Goal: Obtain resource: Obtain resource

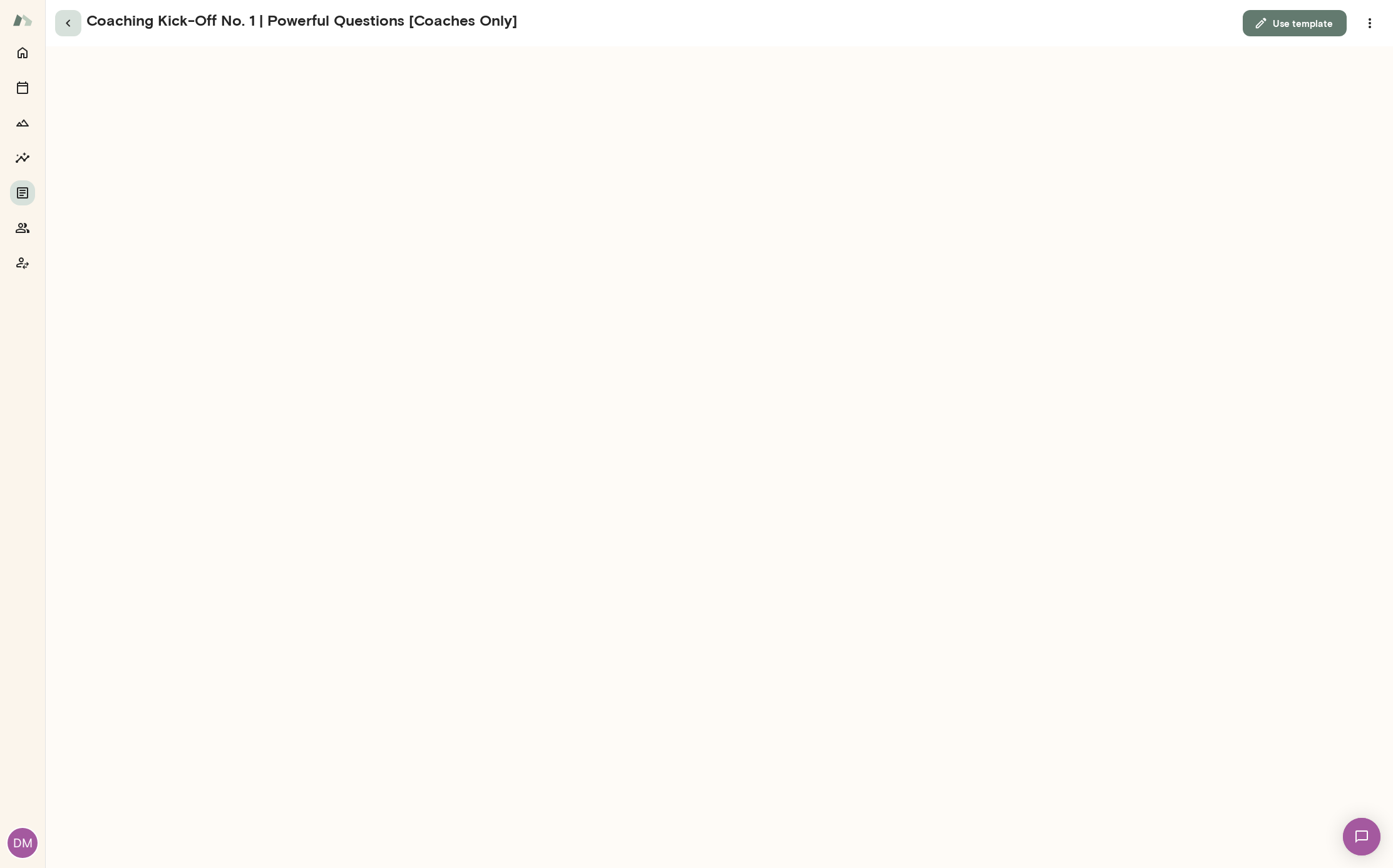
click at [69, 27] on icon "button" at bounding box center [67, 23] width 15 height 15
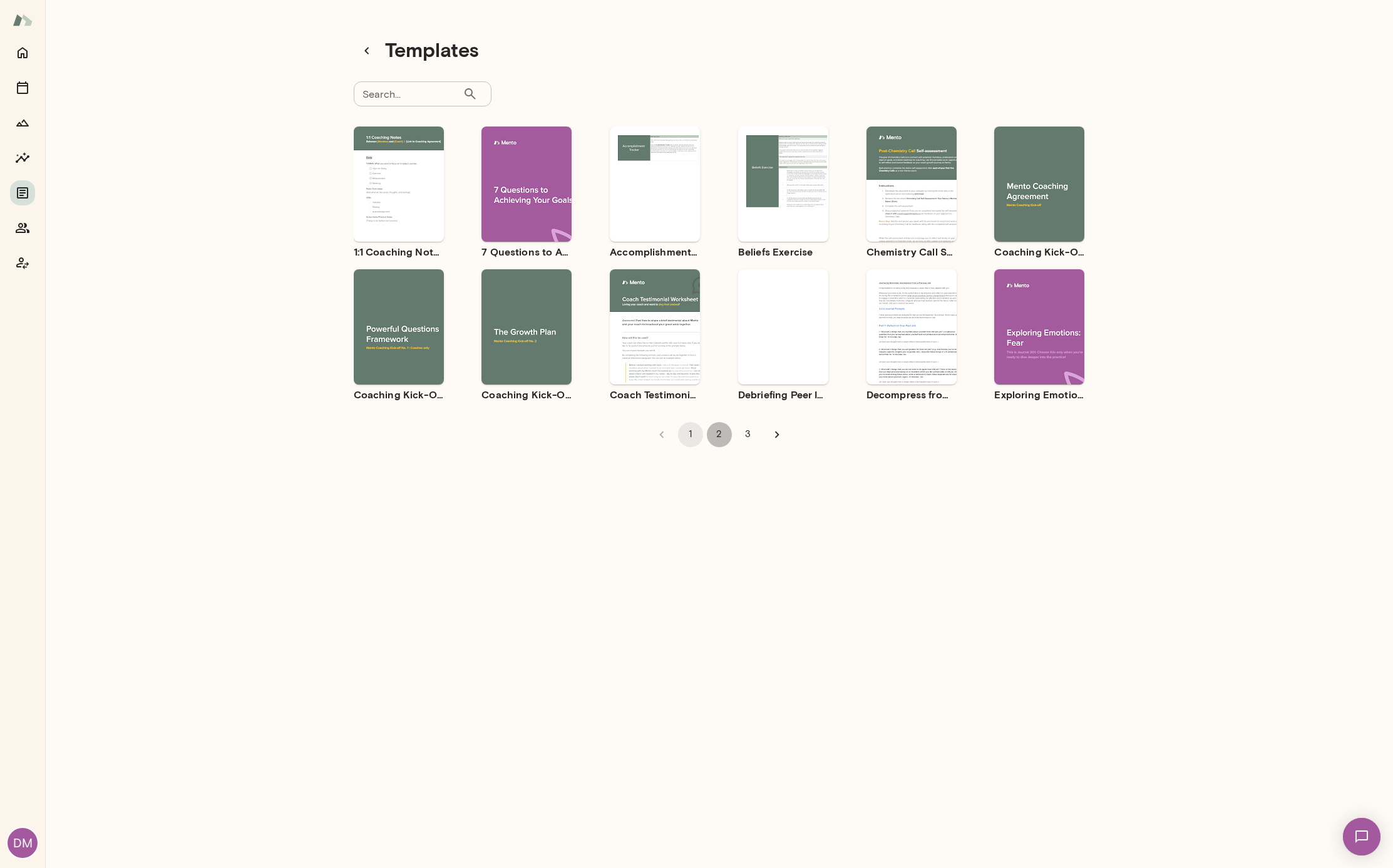
click at [717, 435] on button "2" at bounding box center [719, 434] width 25 height 25
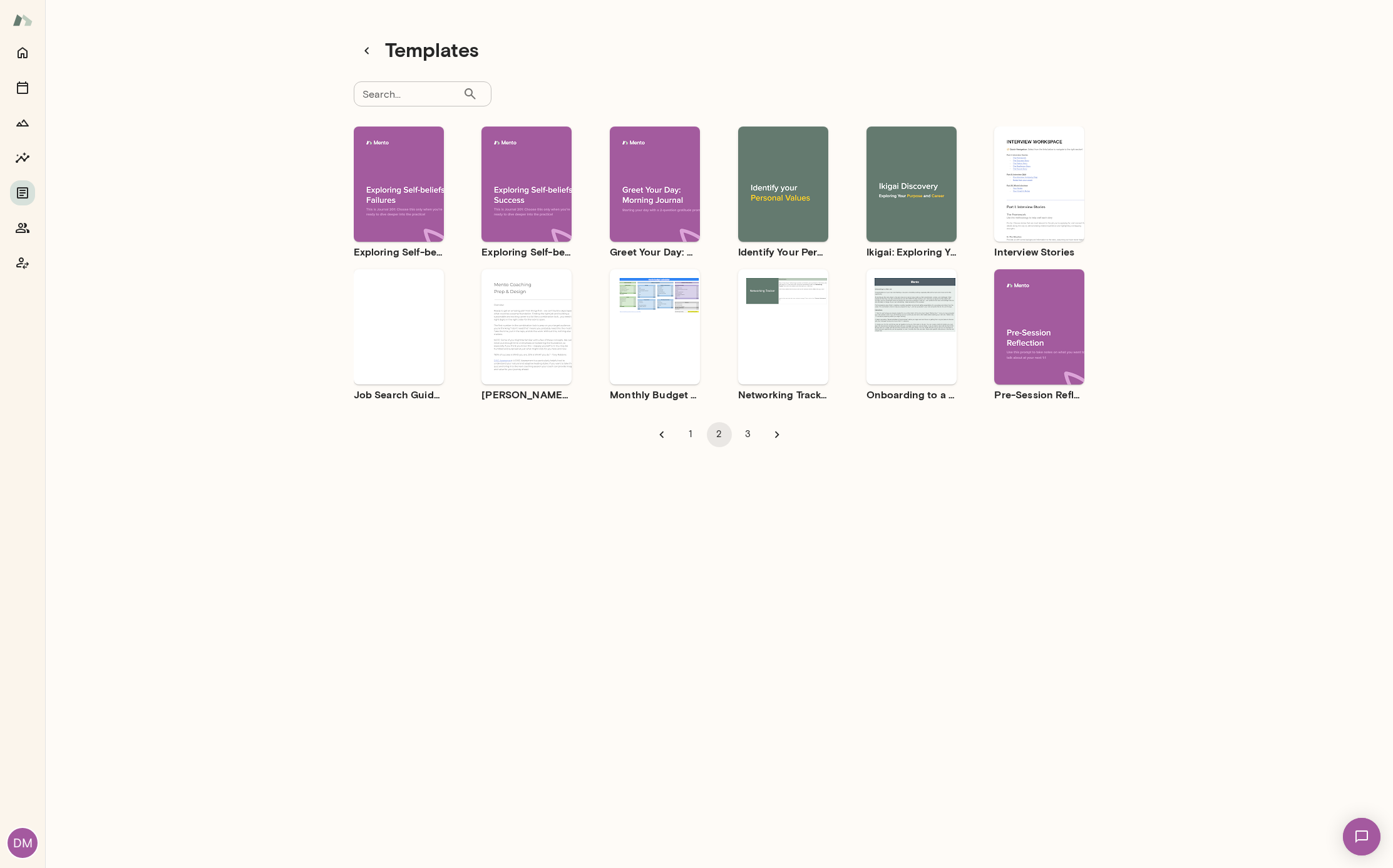
click at [742, 432] on button "3" at bounding box center [748, 434] width 25 height 25
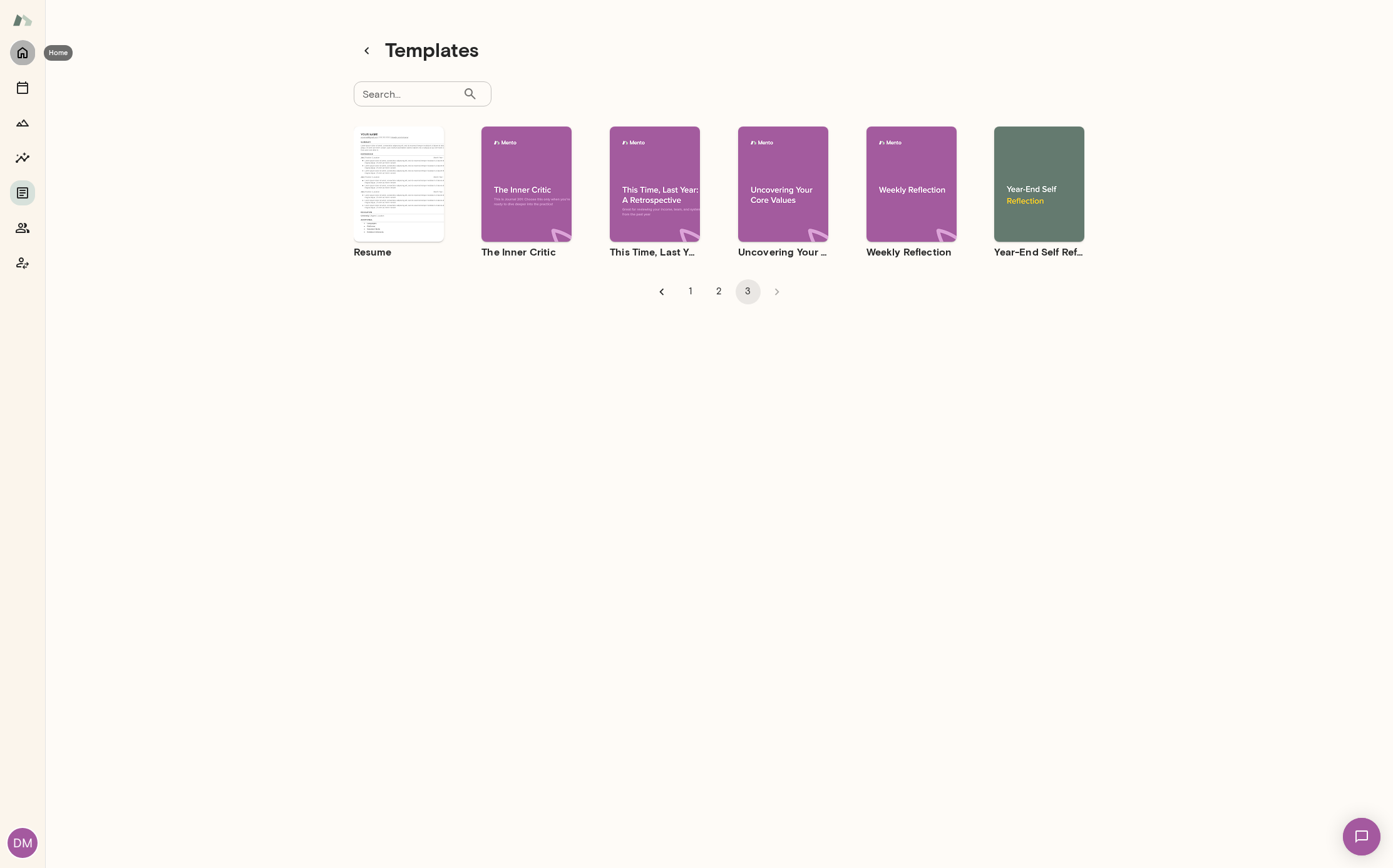
click at [23, 57] on icon "Home" at bounding box center [22, 52] width 15 height 15
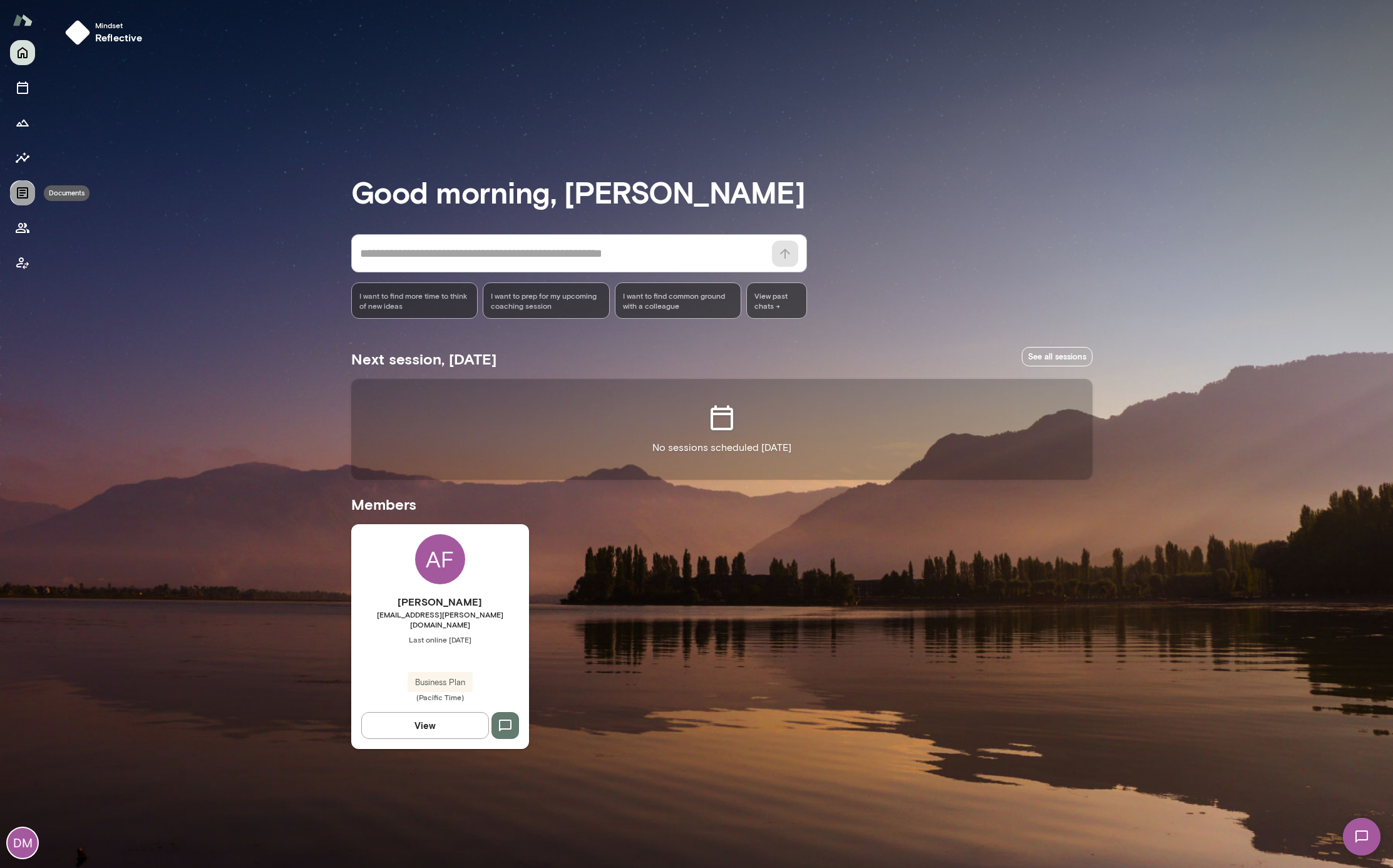
click at [22, 193] on icon "Documents" at bounding box center [22, 193] width 11 height 11
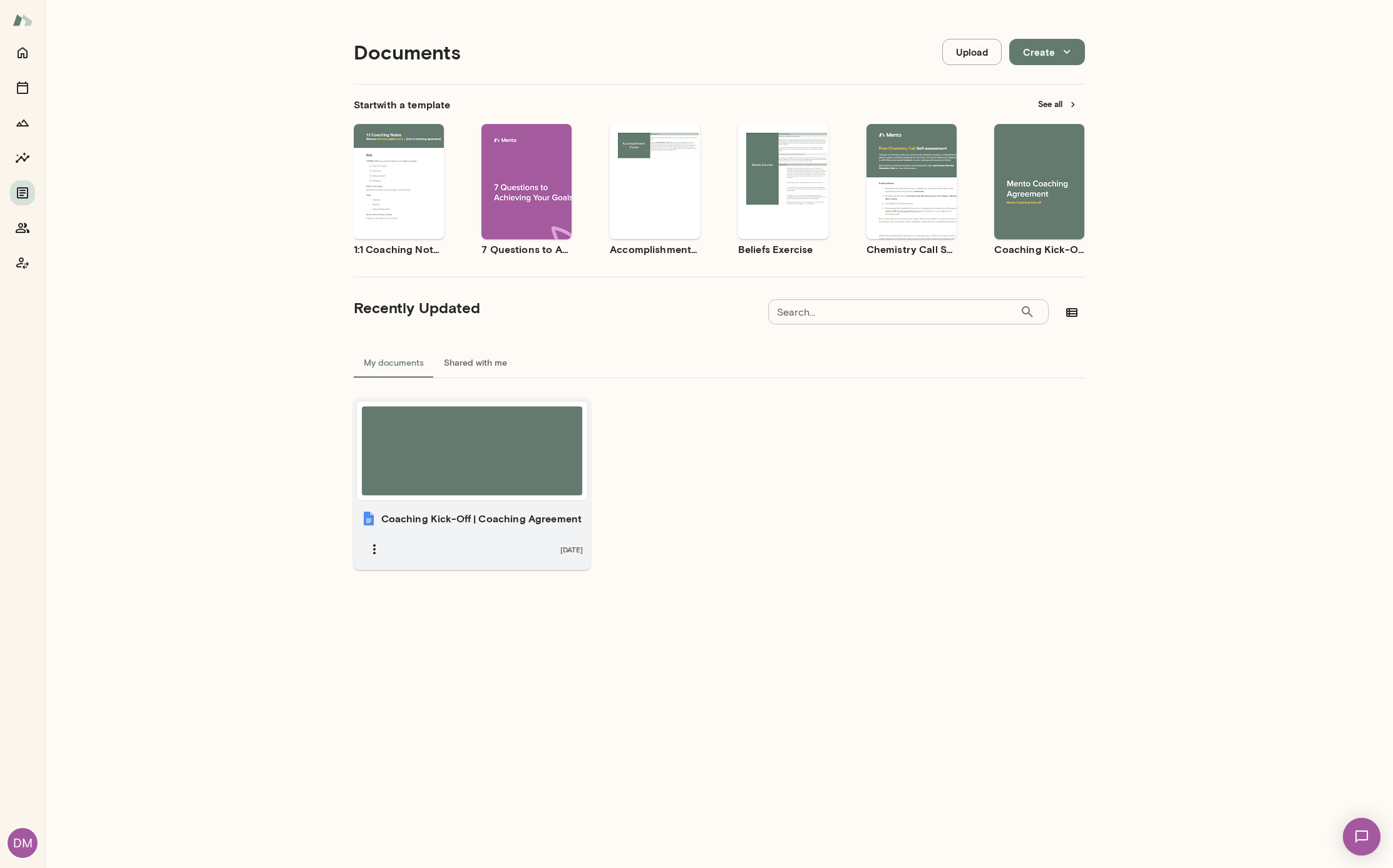
click at [490, 471] on div at bounding box center [472, 450] width 221 height 89
click at [1052, 105] on button "See all" at bounding box center [1057, 105] width 54 height 20
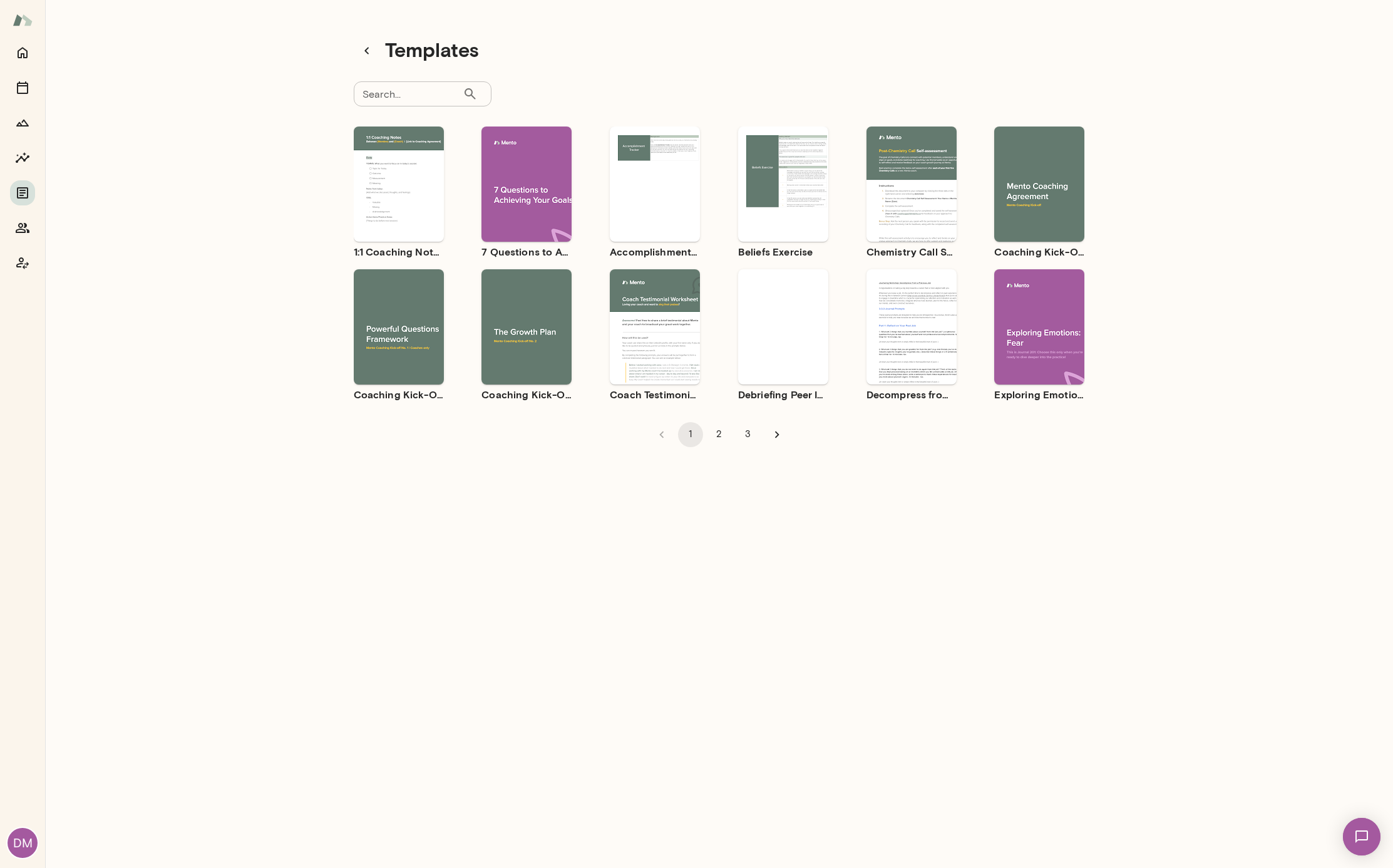
click at [528, 302] on div "Use template Preview" at bounding box center [526, 327] width 90 height 116
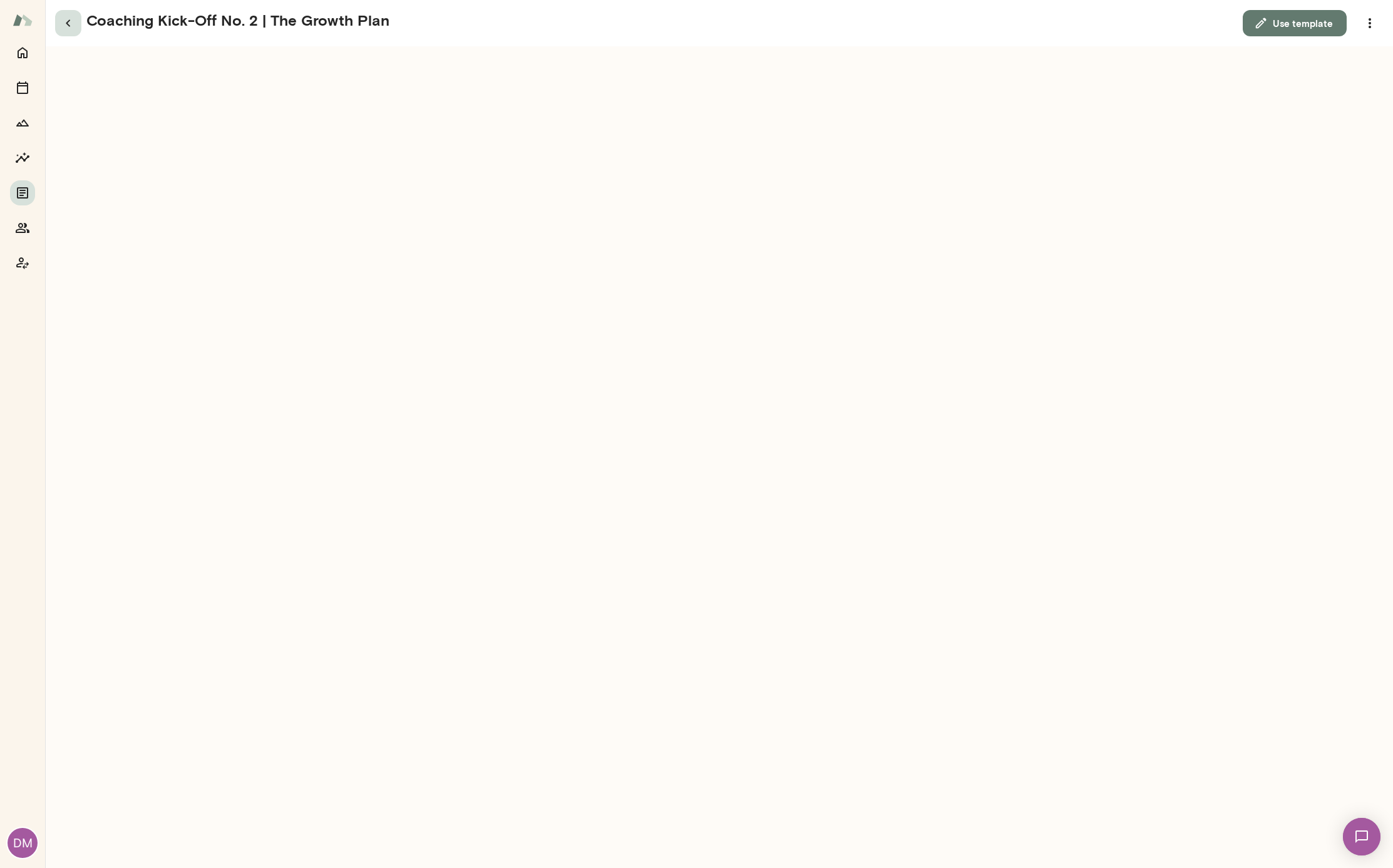
click at [67, 29] on icon "button" at bounding box center [67, 23] width 15 height 15
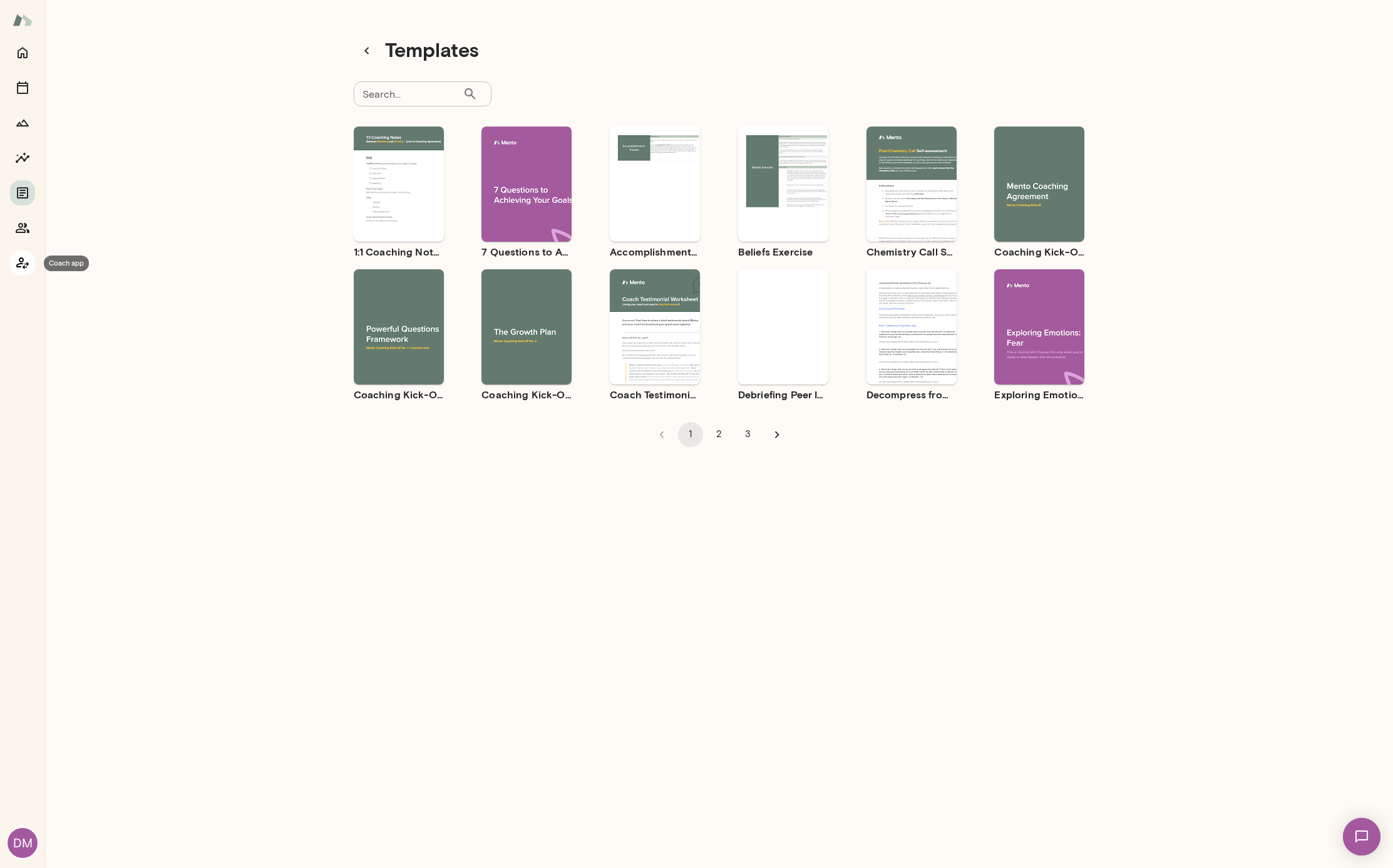
click at [24, 263] on icon "Coach app" at bounding box center [22, 263] width 15 height 15
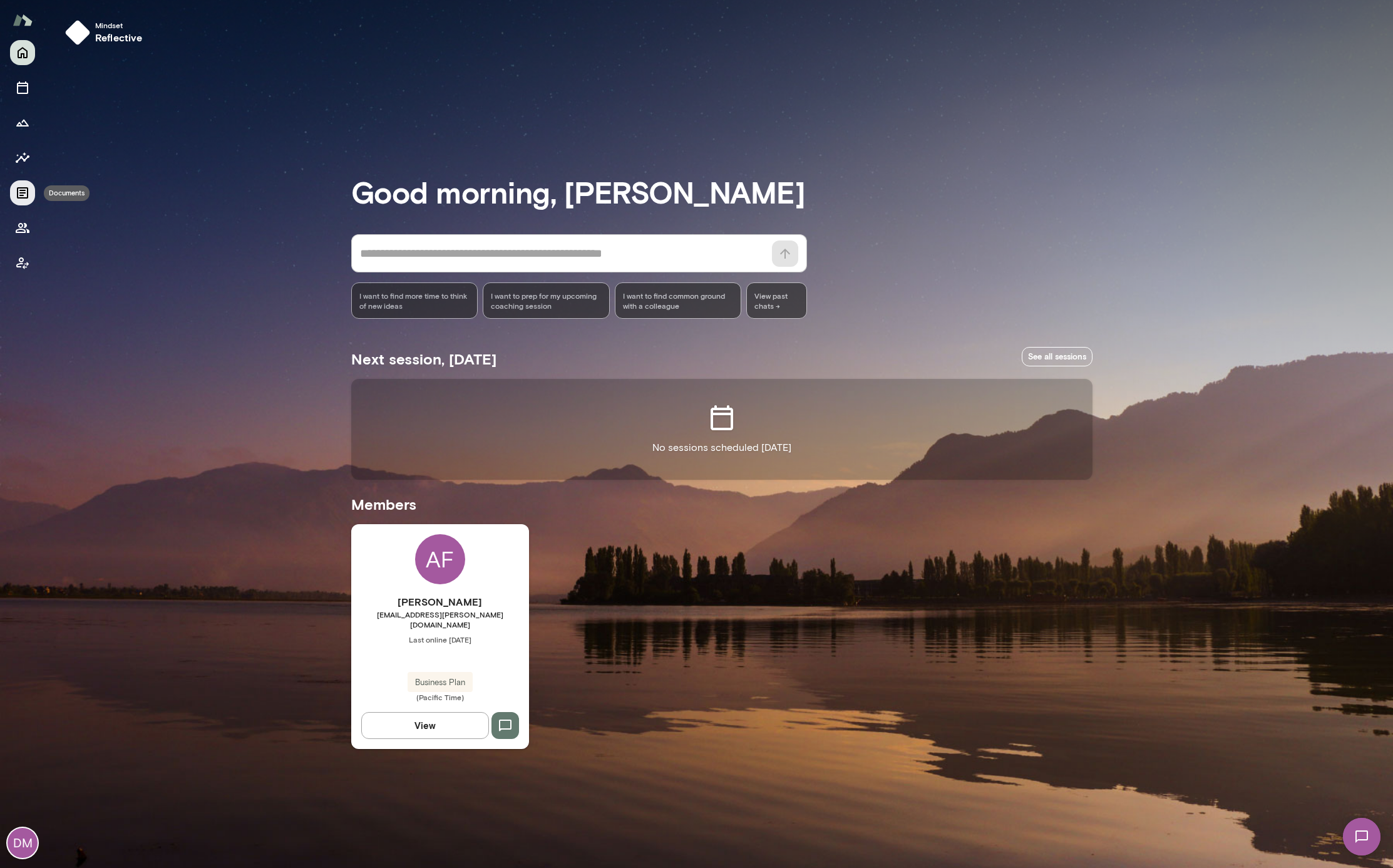
click at [27, 194] on icon "Documents" at bounding box center [22, 193] width 15 height 15
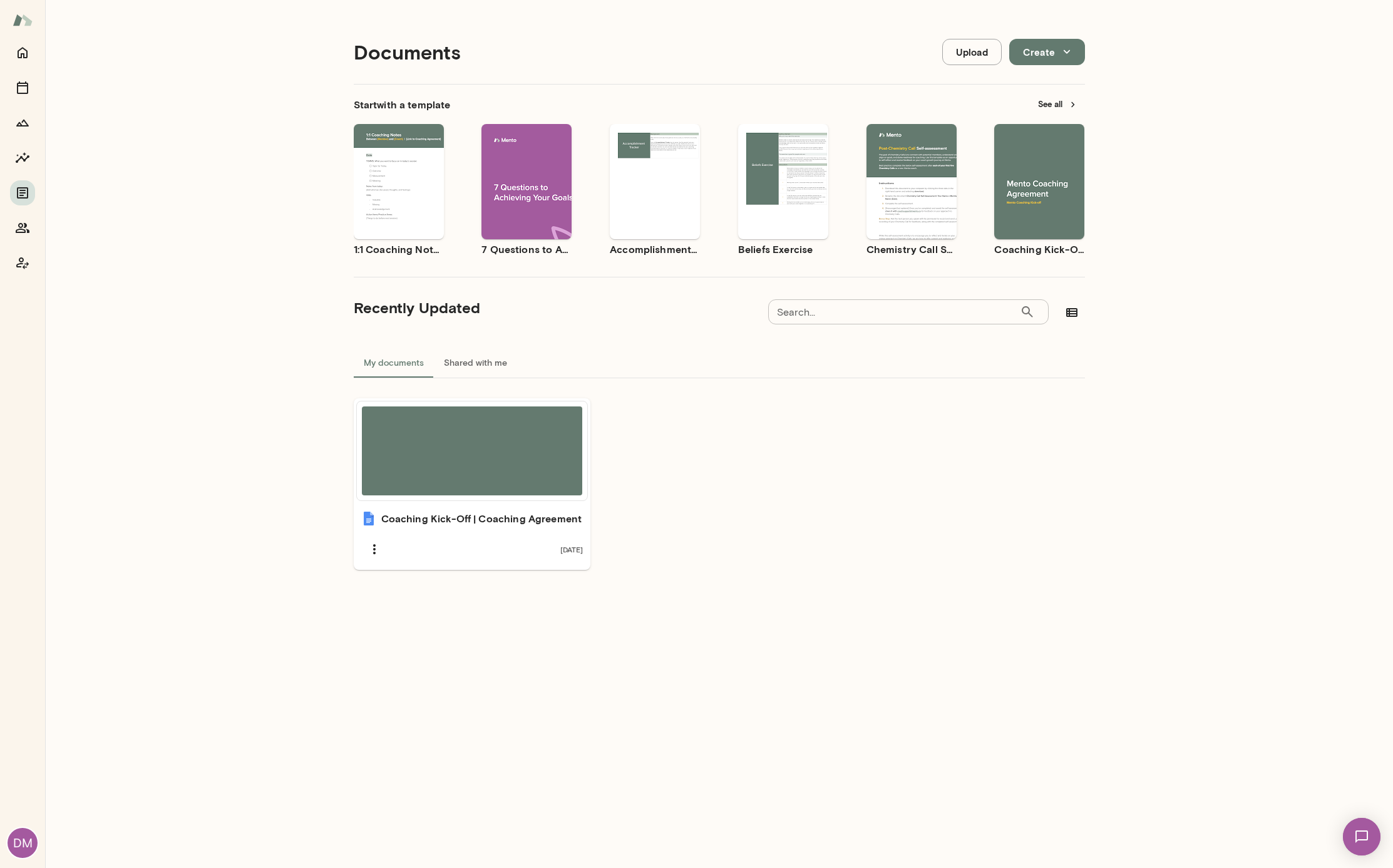
click at [1038, 106] on button "See all" at bounding box center [1057, 105] width 54 height 20
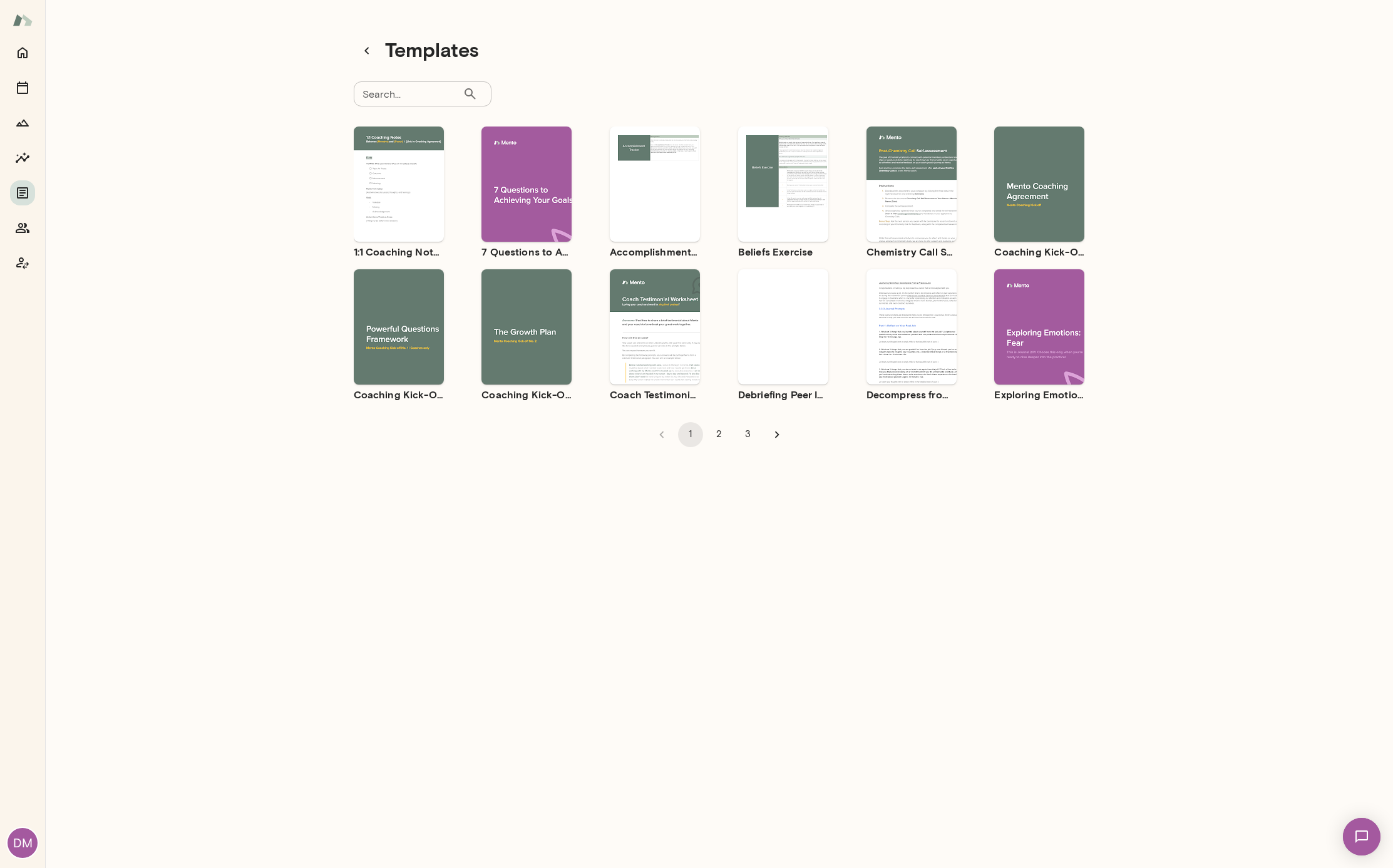
click at [1029, 191] on button "Preview" at bounding box center [1039, 195] width 80 height 16
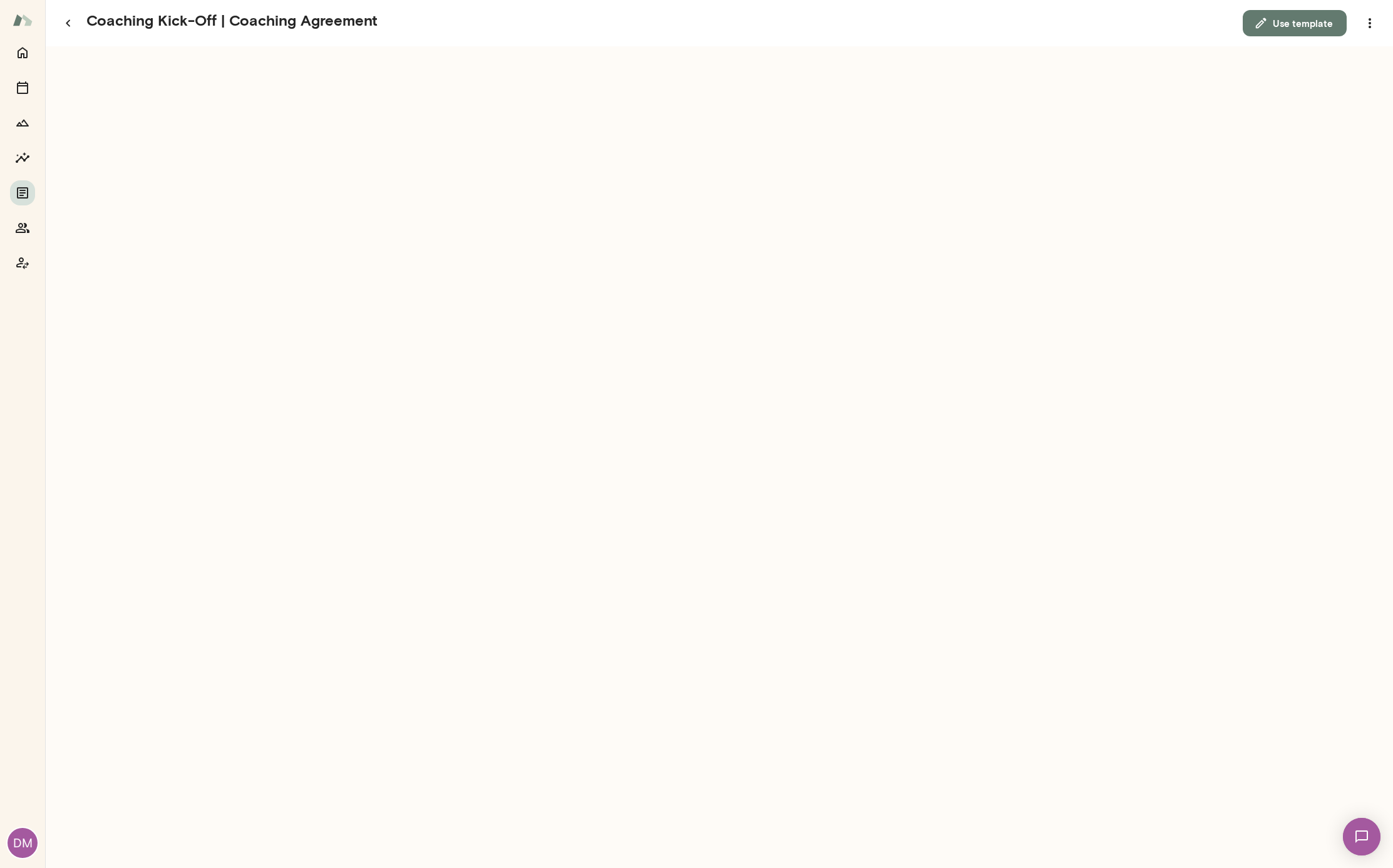
click at [1264, 34] on button "Use template" at bounding box center [1294, 23] width 104 height 27
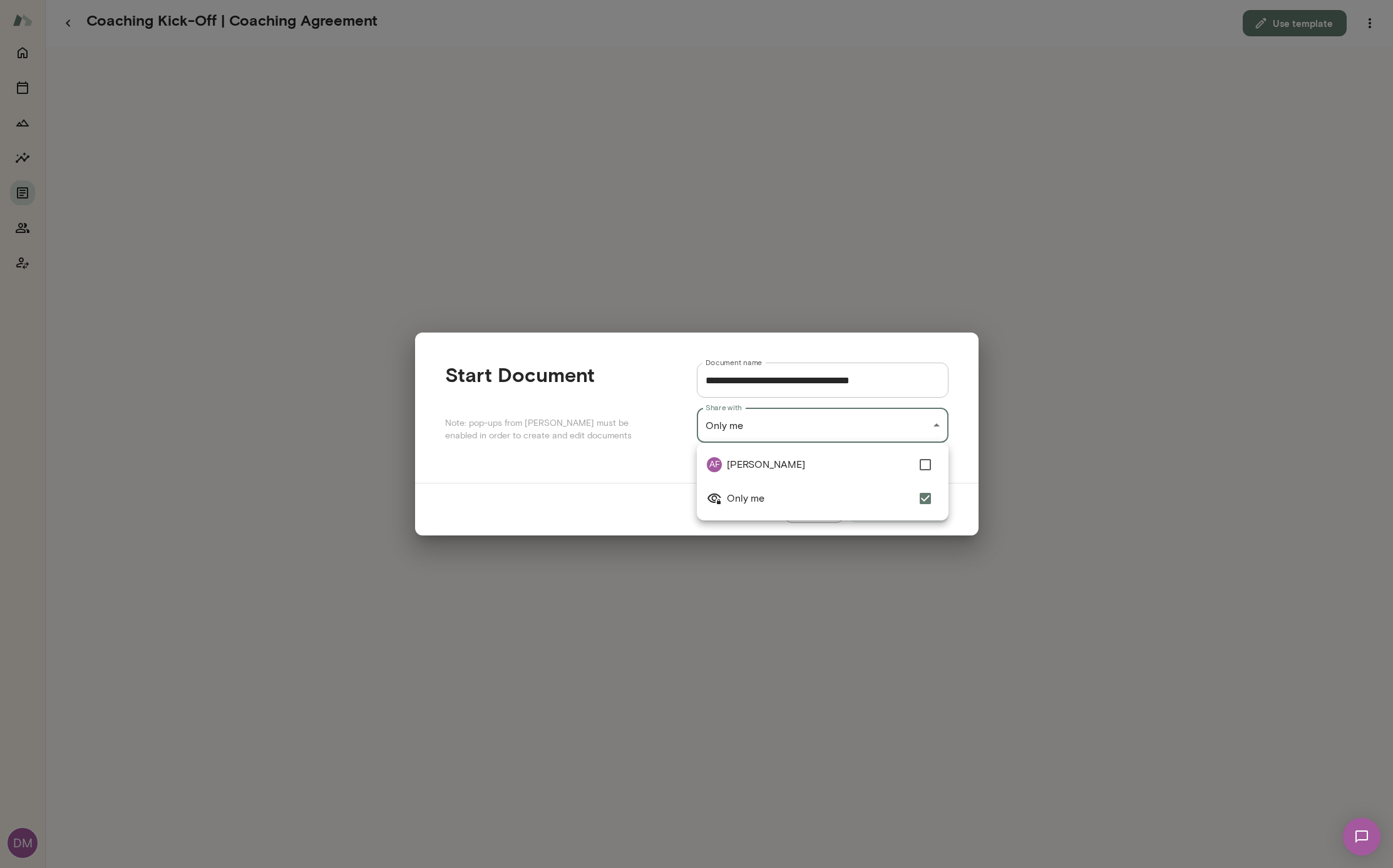
click at [887, 0] on div "**********" at bounding box center [696, 0] width 1393 height 0
type input "**********"
click at [974, 486] on div at bounding box center [696, 434] width 1393 height 868
click at [890, 517] on button "Open in Docs" at bounding box center [899, 509] width 100 height 27
